Goal: Task Accomplishment & Management: Manage account settings

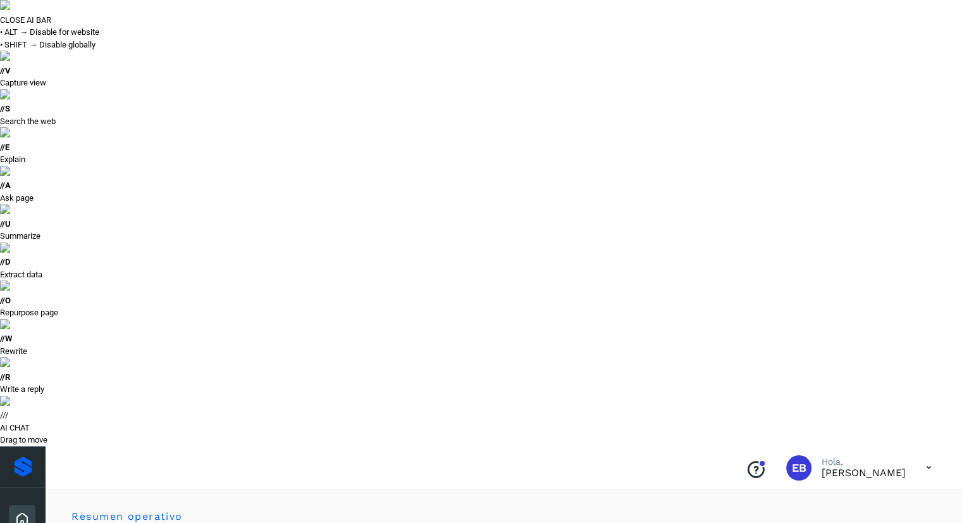
click at [800, 516] on button "Todas" at bounding box center [812, 527] width 94 height 23
click at [743, 516] on button "Para adelantar" at bounding box center [718, 527] width 94 height 23
